Goal: Information Seeking & Learning: Learn about a topic

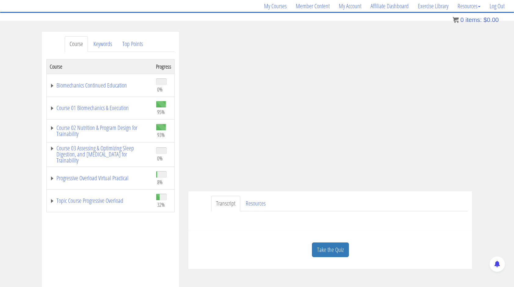
scroll to position [92, 0]
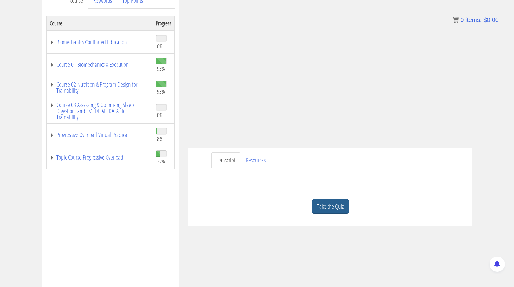
click at [329, 202] on link "Take the Quiz" at bounding box center [330, 206] width 37 height 15
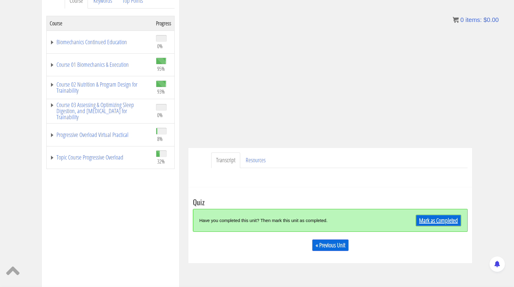
click at [441, 219] on link "Mark as Completed" at bounding box center [438, 221] width 45 height 12
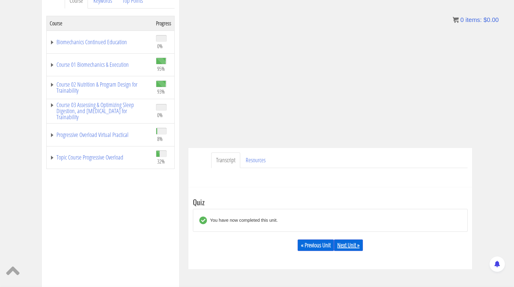
click at [350, 249] on link "Next Unit »" at bounding box center [348, 246] width 29 height 12
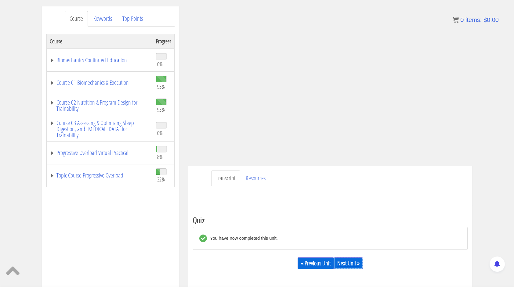
scroll to position [61, 0]
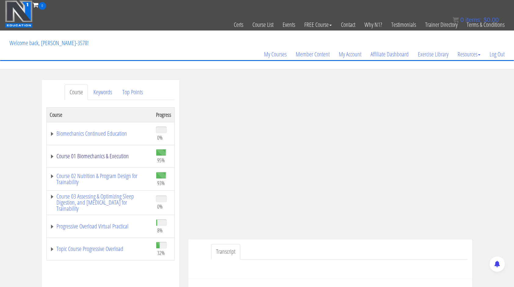
click at [116, 158] on link "Course 01 Biomechanics & Execution" at bounding box center [100, 156] width 100 height 6
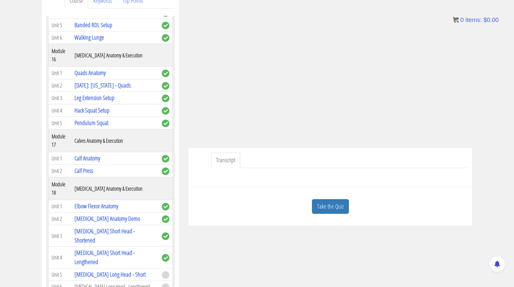
scroll to position [1801, 0]
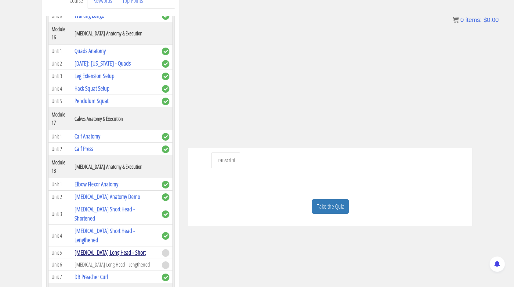
click at [112, 249] on link "[MEDICAL_DATA] Long Head - Short" at bounding box center [109, 253] width 71 height 8
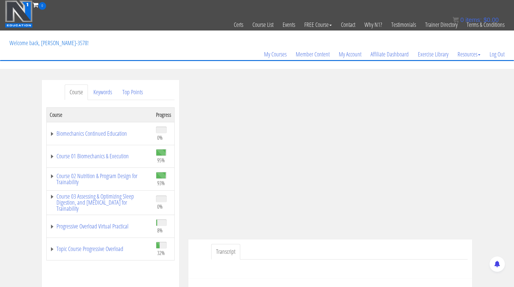
scroll to position [92, 0]
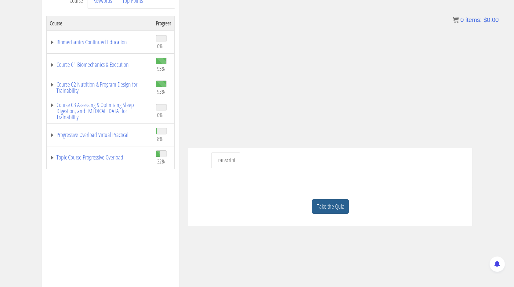
click at [322, 203] on link "Take the Quiz" at bounding box center [330, 206] width 37 height 15
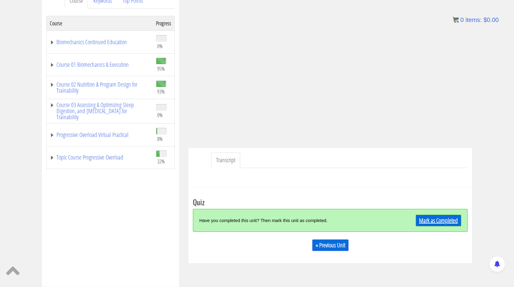
click at [436, 219] on link "Mark as Completed" at bounding box center [438, 221] width 45 height 12
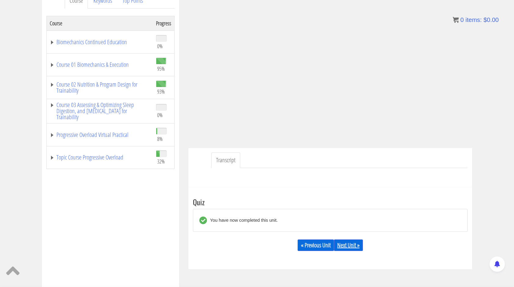
click at [352, 245] on link "Next Unit »" at bounding box center [348, 246] width 29 height 12
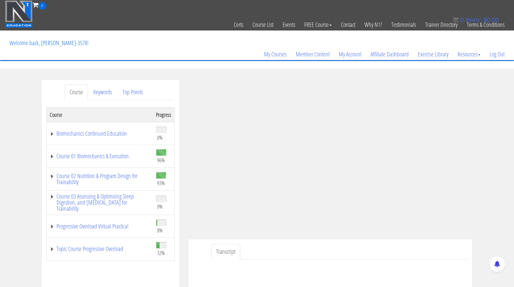
scroll to position [122, 0]
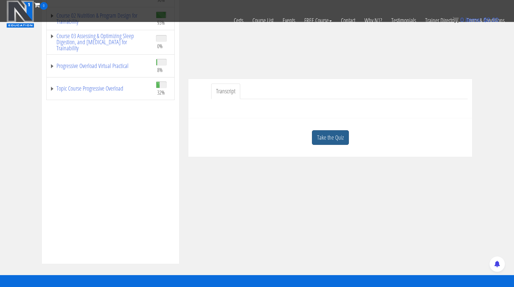
click at [329, 136] on link "Take the Quiz" at bounding box center [330, 137] width 37 height 15
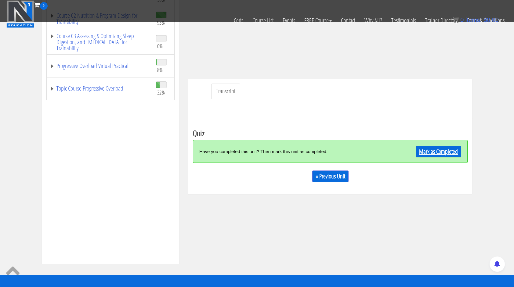
click at [442, 151] on link "Mark as Completed" at bounding box center [438, 152] width 45 height 12
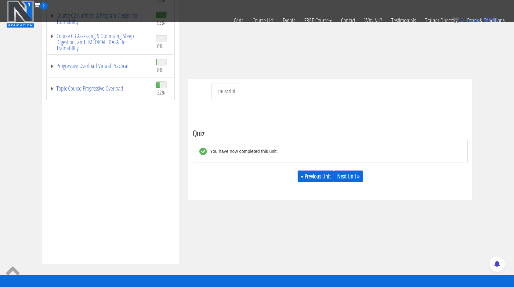
click at [355, 178] on link "Next Unit »" at bounding box center [348, 177] width 29 height 12
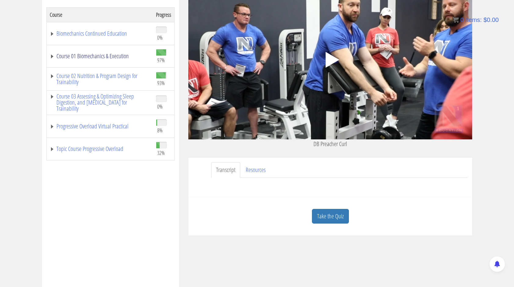
click at [110, 56] on link "Course 01 Biomechanics & Execution" at bounding box center [100, 56] width 100 height 6
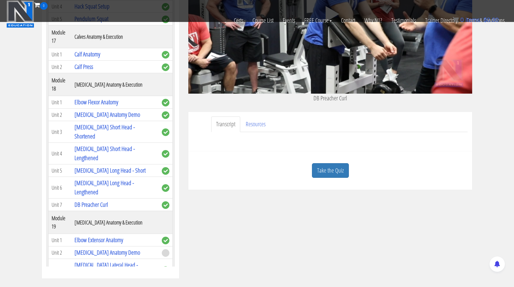
scroll to position [1832, 0]
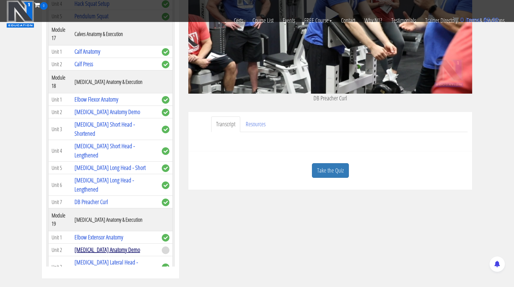
click at [109, 246] on link "[MEDICAL_DATA] Anatomy Demo" at bounding box center [107, 250] width 66 height 8
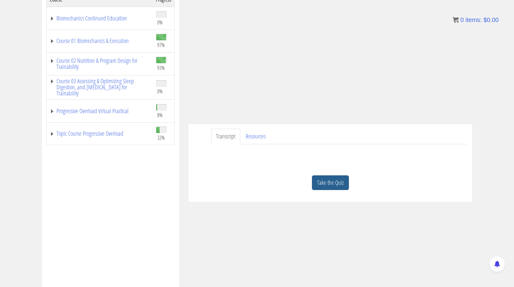
scroll to position [122, 0]
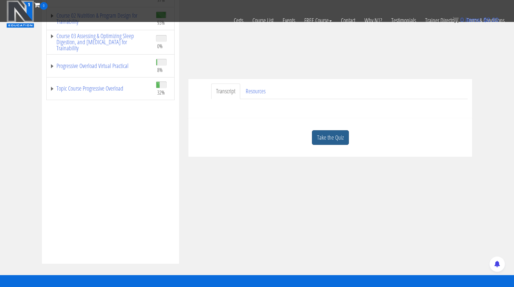
click at [330, 139] on link "Take the Quiz" at bounding box center [330, 137] width 37 height 15
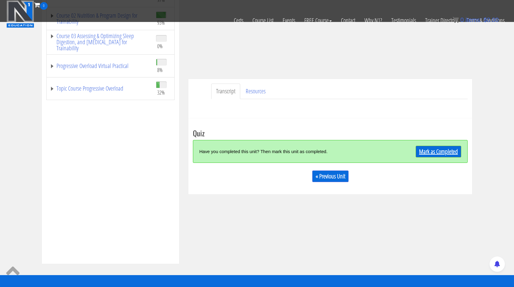
click at [449, 147] on link "Mark as Completed" at bounding box center [438, 152] width 45 height 12
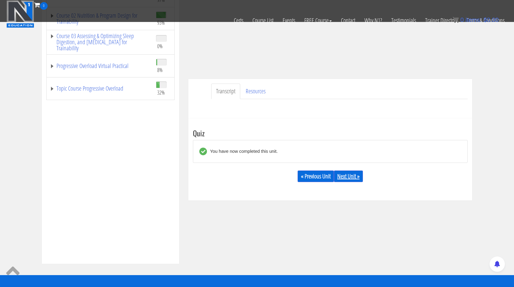
click at [354, 178] on link "Next Unit »" at bounding box center [348, 177] width 29 height 12
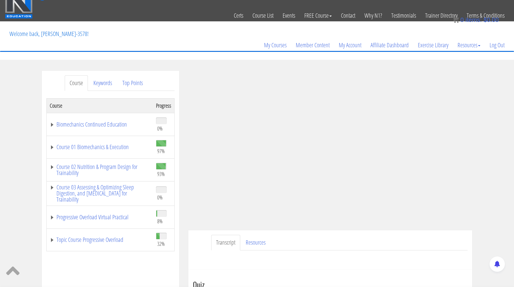
scroll to position [1, 0]
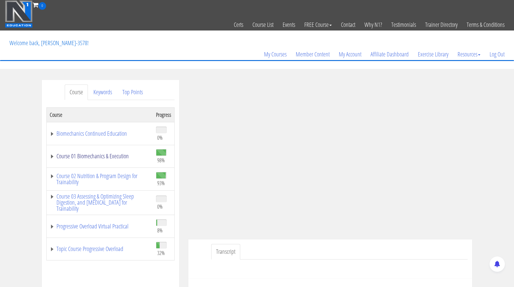
click at [109, 155] on link "Course 01 Biomechanics & Execution" at bounding box center [100, 156] width 100 height 6
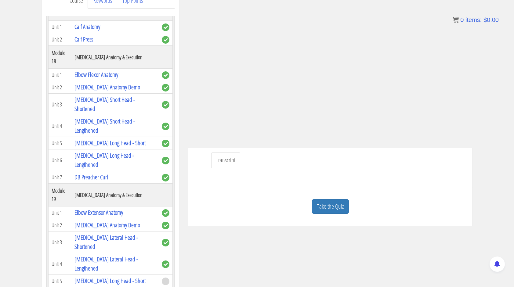
scroll to position [1928, 0]
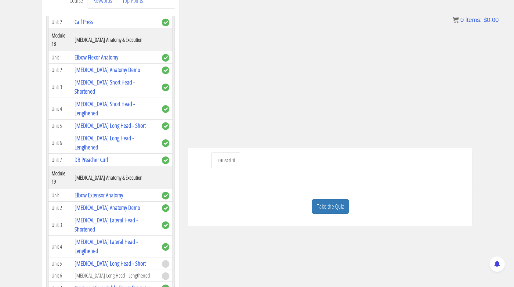
drag, startPoint x: 335, startPoint y: 203, endPoint x: 453, endPoint y: 200, distance: 118.2
click at [453, 200] on div "Take the Quiz" at bounding box center [330, 207] width 275 height 30
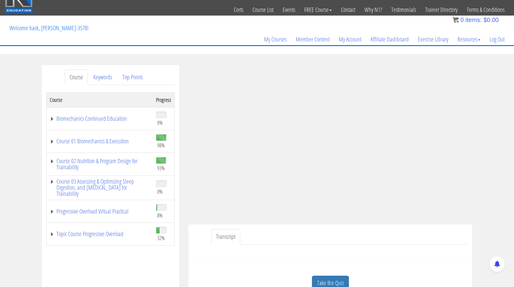
scroll to position [122, 0]
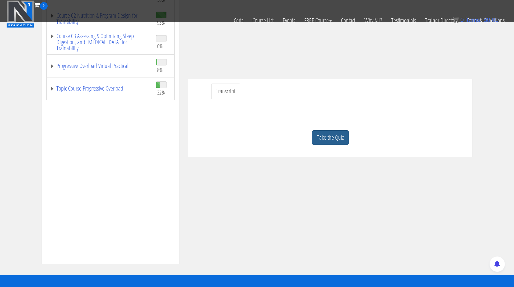
click at [330, 137] on link "Take the Quiz" at bounding box center [330, 137] width 37 height 15
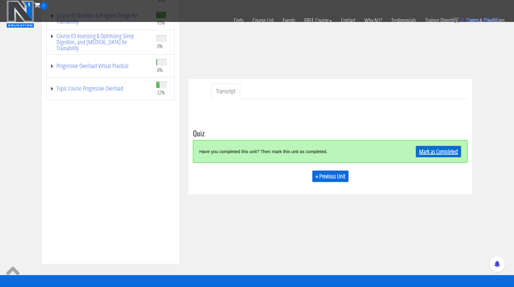
click at [448, 153] on link "Mark as Completed" at bounding box center [438, 152] width 45 height 12
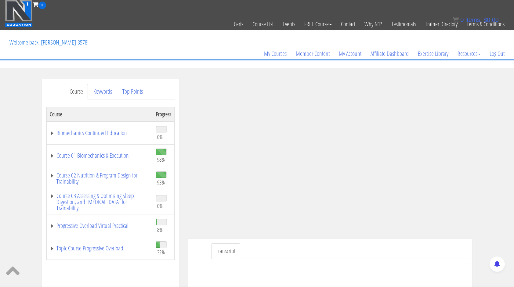
scroll to position [62, 0]
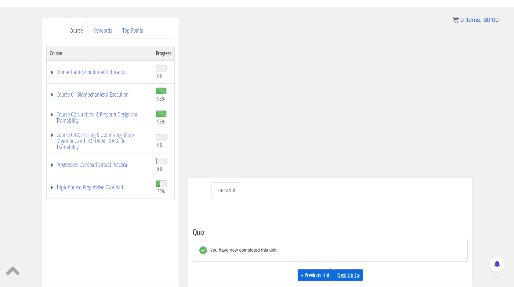
click at [353, 271] on link "Next Unit »" at bounding box center [348, 276] width 29 height 12
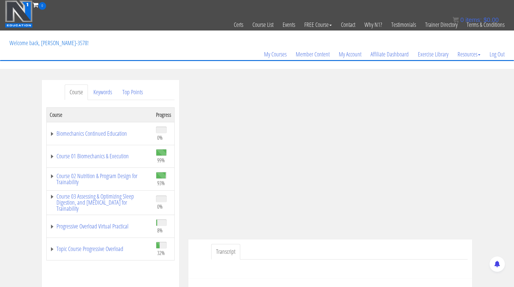
scroll to position [122, 0]
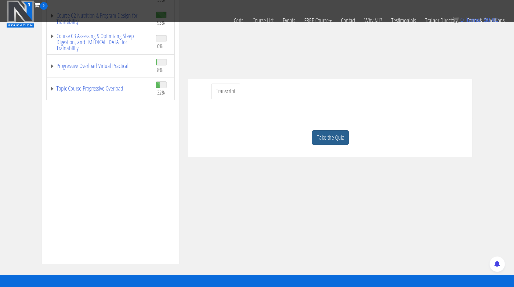
click at [318, 139] on link "Take the Quiz" at bounding box center [330, 137] width 37 height 15
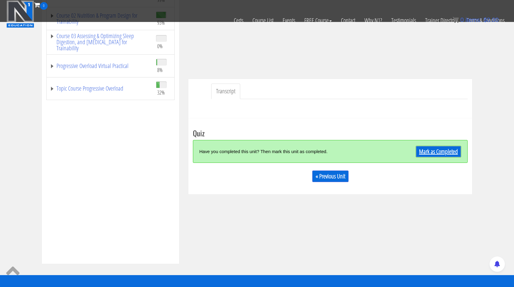
click at [438, 147] on link "Mark as Completed" at bounding box center [438, 152] width 45 height 12
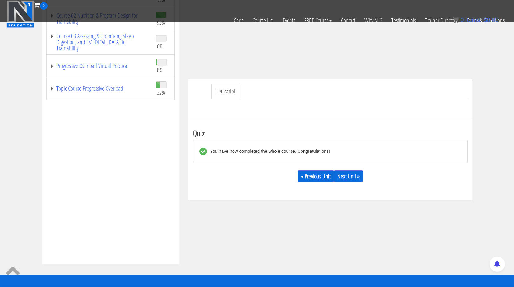
click at [354, 178] on link "Next Unit »" at bounding box center [348, 177] width 29 height 12
